Goal: Check status: Check status

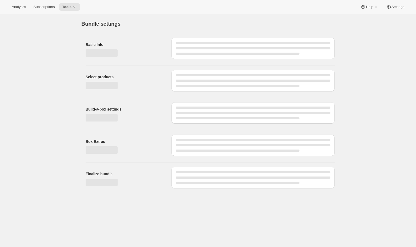
type input "Your Seafood Box"
checkbox input "true"
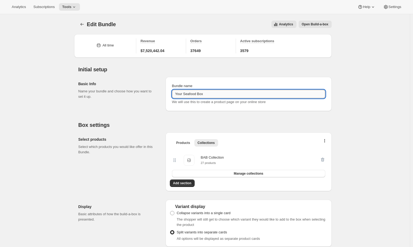
click at [215, 95] on input "Your Seafood Box" at bounding box center [248, 94] width 153 height 9
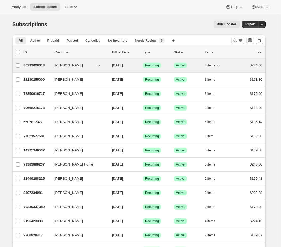
click at [236, 67] on div "80233628013 [PERSON_NAME] [DATE] Success Recurring Success Active 4 items $244.…" at bounding box center [142, 65] width 239 height 7
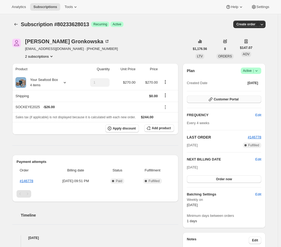
click at [256, 98] on button "Customer Portal" at bounding box center [224, 98] width 74 height 7
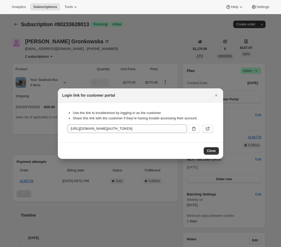
click at [210, 127] on icon ":rc2:" at bounding box center [207, 128] width 5 height 5
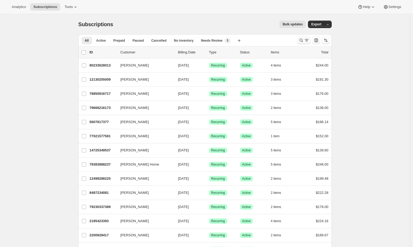
click at [301, 38] on icon "Search and filter results" at bounding box center [301, 40] width 5 height 5
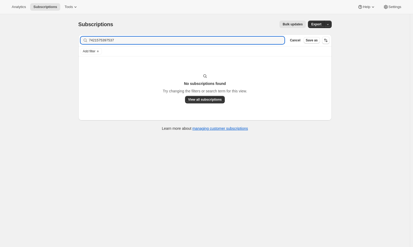
type input "7421575397537"
click at [280, 40] on icon "button" at bounding box center [279, 40] width 4 height 4
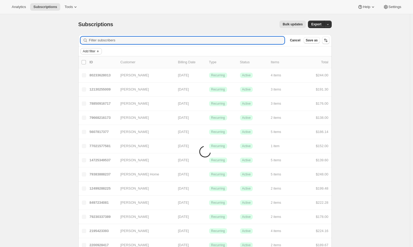
click at [95, 51] on span "Add filter" at bounding box center [89, 51] width 13 height 4
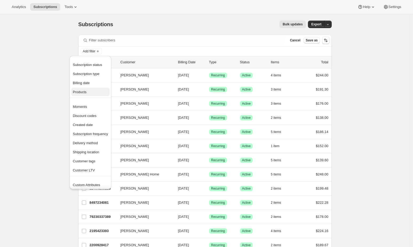
click at [86, 91] on span "Products" at bounding box center [80, 92] width 14 height 4
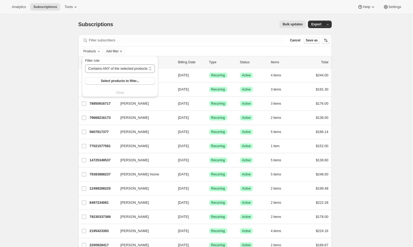
click at [99, 84] on div "Filter rule Contains ANY of the selected products Contains ALL of the selected …" at bounding box center [120, 76] width 70 height 37
click at [99, 82] on button "Select products to filter..." at bounding box center [120, 80] width 70 height 7
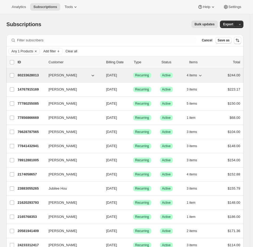
click at [213, 73] on div "4 items" at bounding box center [200, 74] width 27 height 7
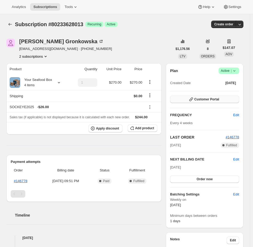
click at [188, 100] on button "Customer Portal" at bounding box center [204, 98] width 69 height 7
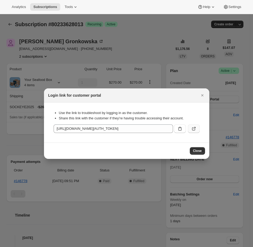
click at [193, 127] on icon ":r13k:" at bounding box center [193, 128] width 5 height 5
